Goal: Find specific page/section: Find specific page/section

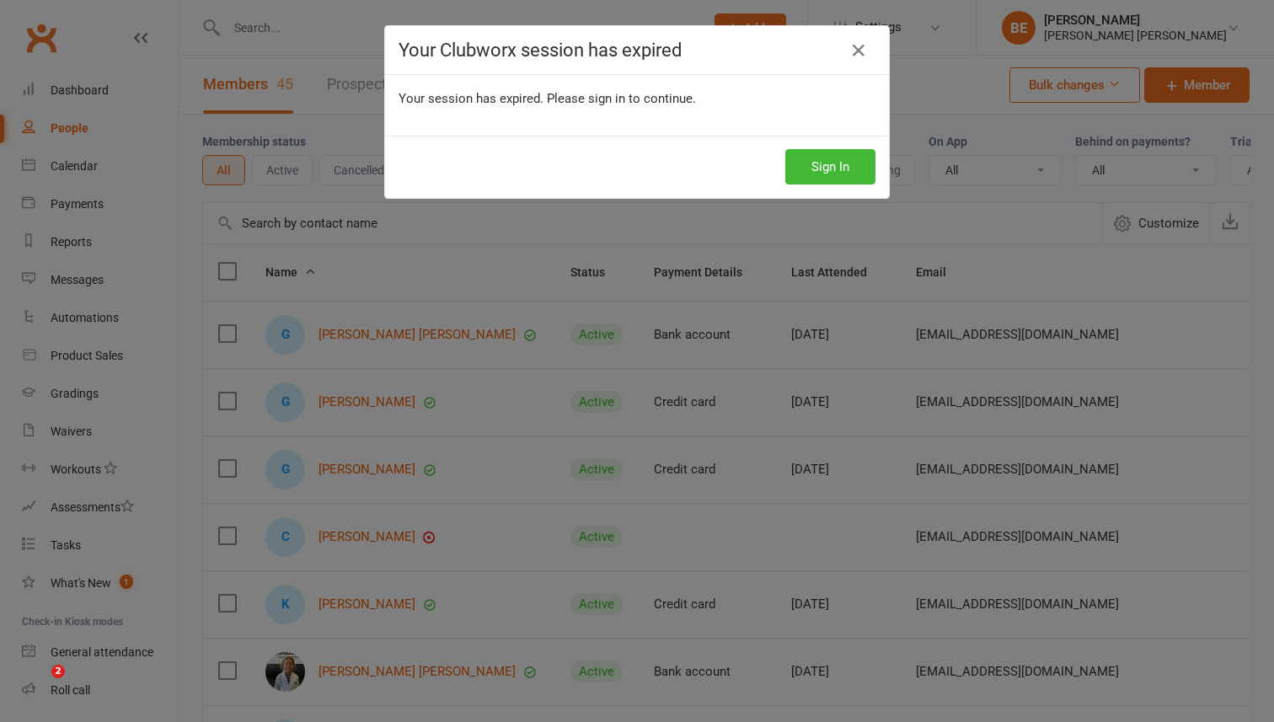
select select "50"
click at [821, 158] on button "Sign In" at bounding box center [831, 166] width 90 height 35
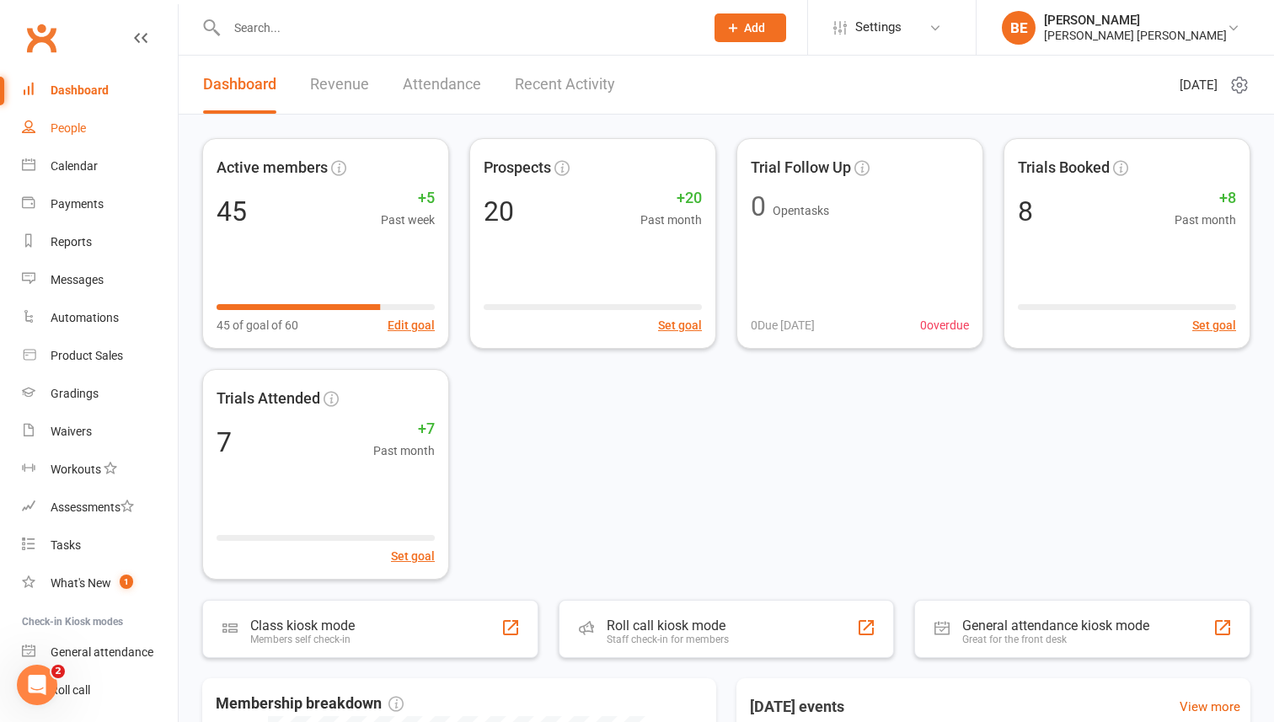
click at [76, 136] on link "People" at bounding box center [100, 129] width 156 height 38
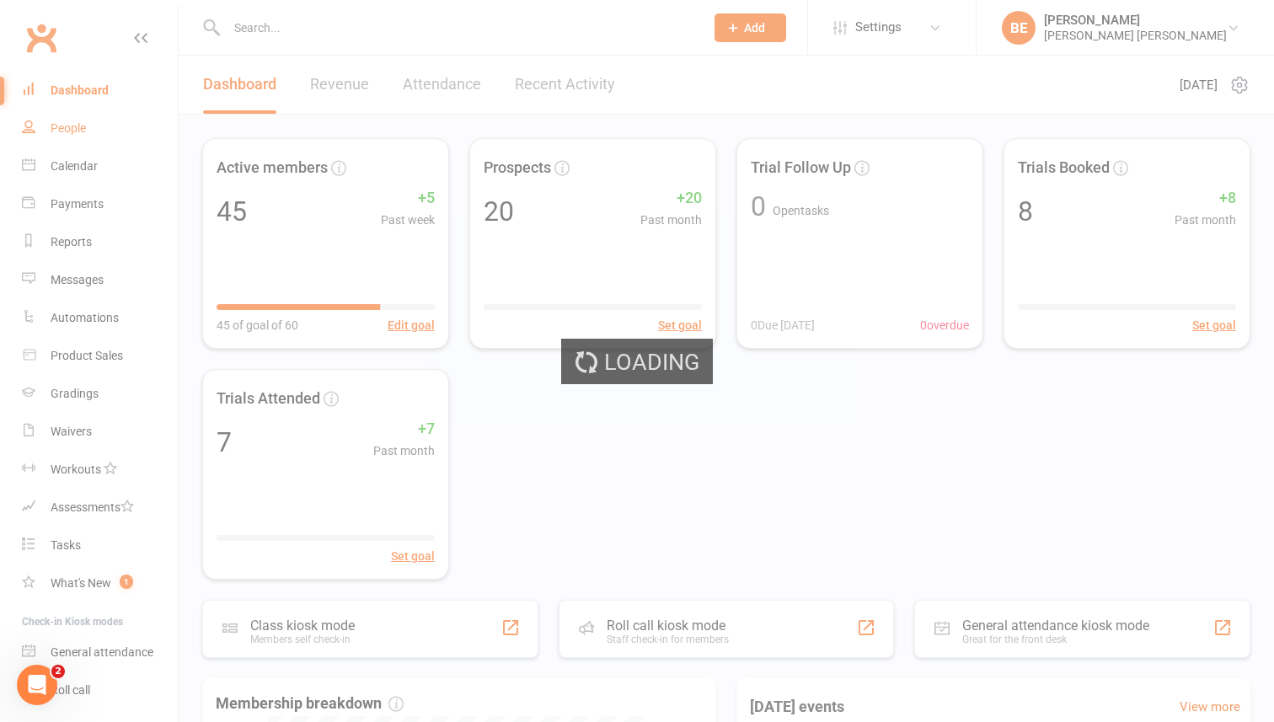
select select "50"
